Goal: Find specific page/section: Find specific page/section

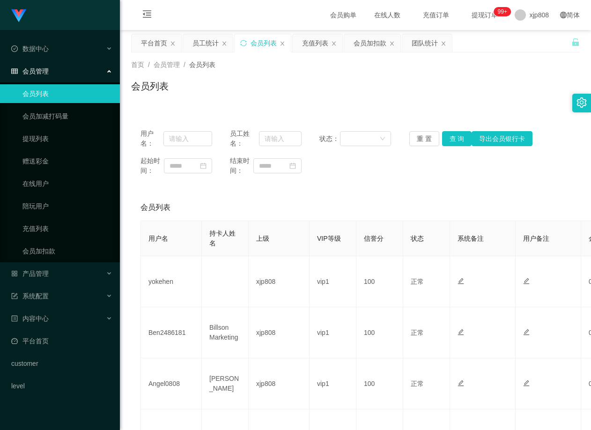
click at [45, 94] on link "会员列表" at bounding box center [67, 93] width 90 height 19
click at [37, 67] on span "会员管理" at bounding box center [29, 70] width 37 height 7
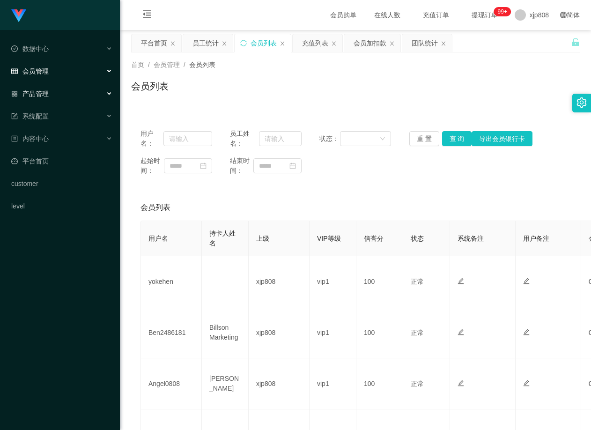
click at [42, 87] on div "产品管理" at bounding box center [60, 93] width 120 height 19
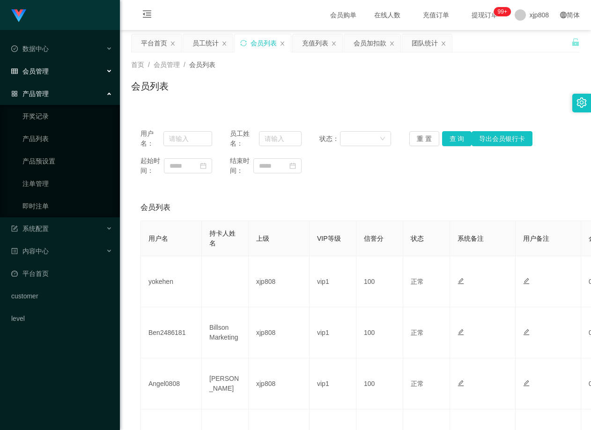
click at [36, 67] on span "会员管理" at bounding box center [29, 70] width 37 height 7
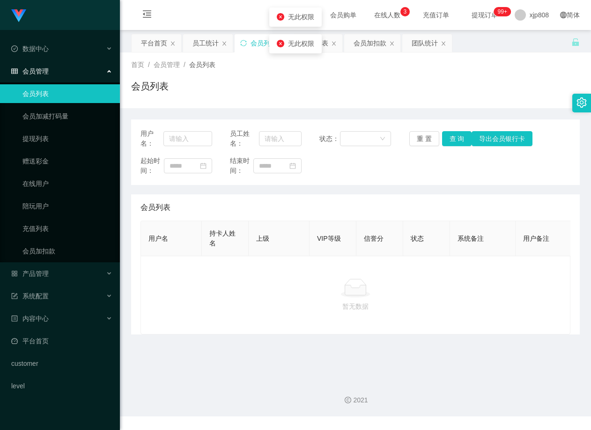
click at [43, 95] on link "会员列表" at bounding box center [67, 93] width 90 height 19
click at [37, 75] on div "会员管理" at bounding box center [60, 71] width 120 height 19
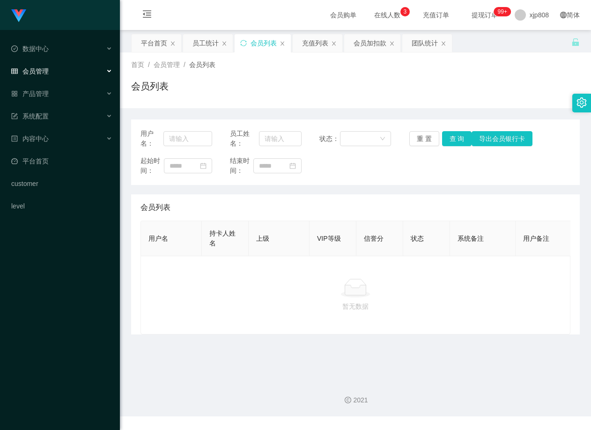
drag, startPoint x: 43, startPoint y: 69, endPoint x: 48, endPoint y: 88, distance: 19.9
click at [43, 69] on span "会员管理" at bounding box center [29, 70] width 37 height 7
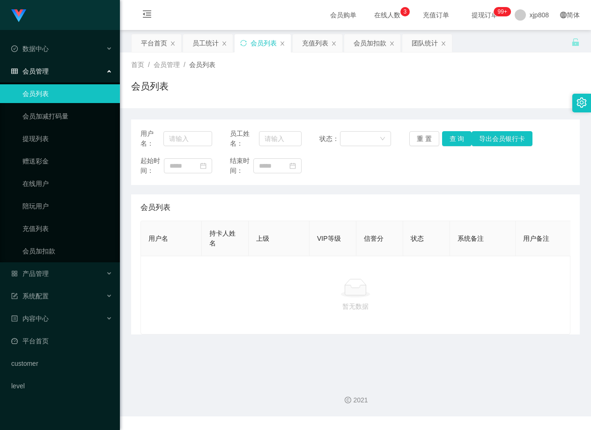
click at [45, 90] on link "会员列表" at bounding box center [67, 93] width 90 height 19
click at [33, 92] on link "会员列表" at bounding box center [67, 93] width 90 height 19
click at [37, 115] on link "会员加减打码量" at bounding box center [67, 116] width 90 height 19
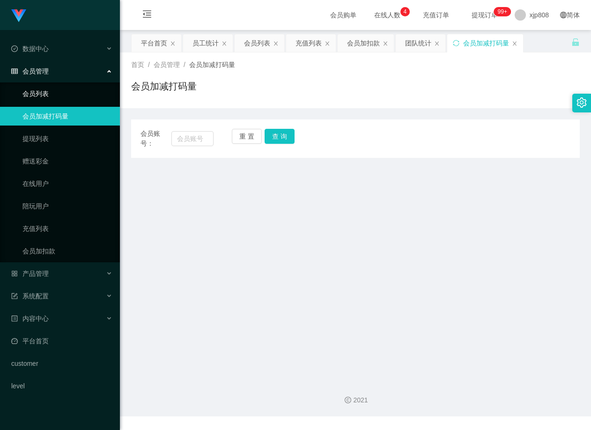
click at [45, 92] on link "会员列表" at bounding box center [67, 93] width 90 height 19
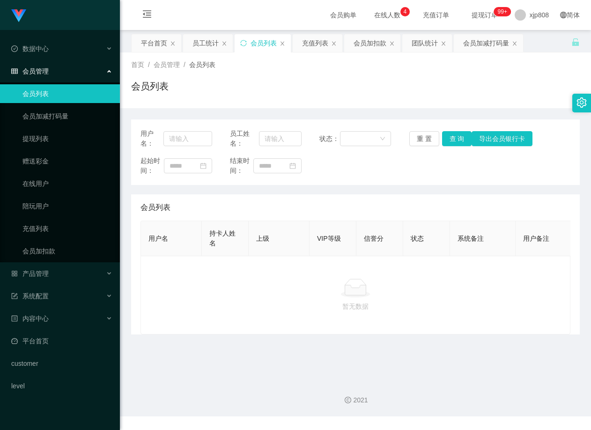
click at [35, 72] on span "会员管理" at bounding box center [29, 70] width 37 height 7
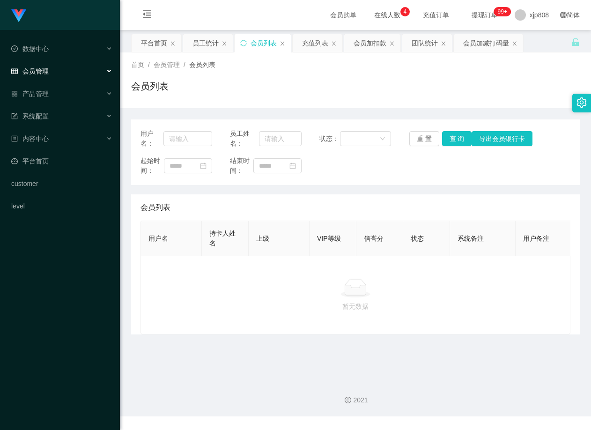
click at [43, 73] on span "会员管理" at bounding box center [29, 70] width 37 height 7
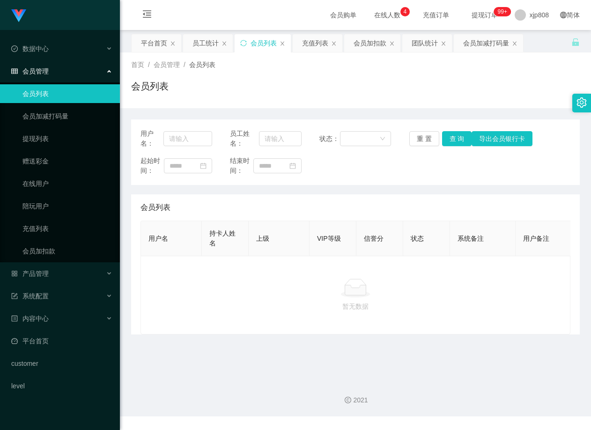
click at [31, 95] on link "会员列表" at bounding box center [67, 93] width 90 height 19
click at [22, 84] on link "会员列表" at bounding box center [67, 93] width 90 height 19
